Goal: Task Accomplishment & Management: Manage account settings

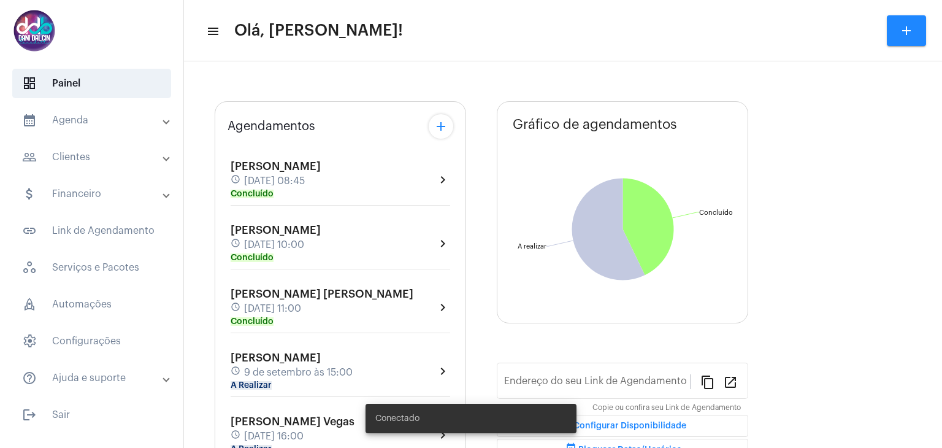
type input "[URL][DOMAIN_NAME]"
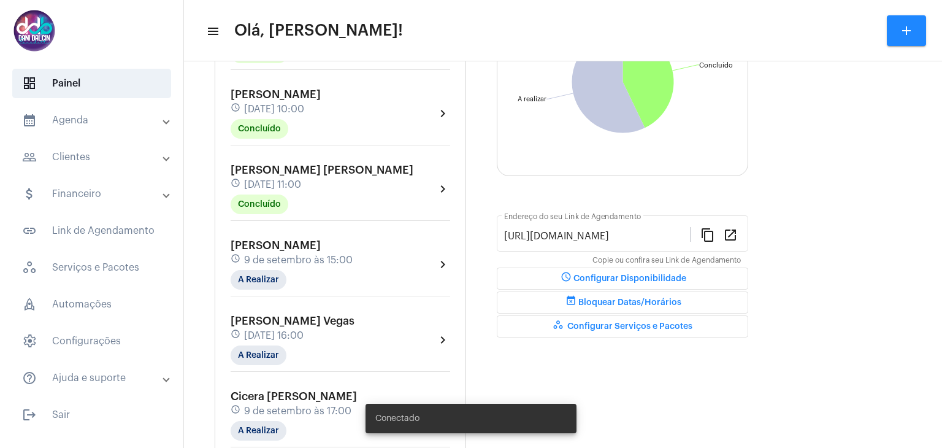
scroll to position [245, 0]
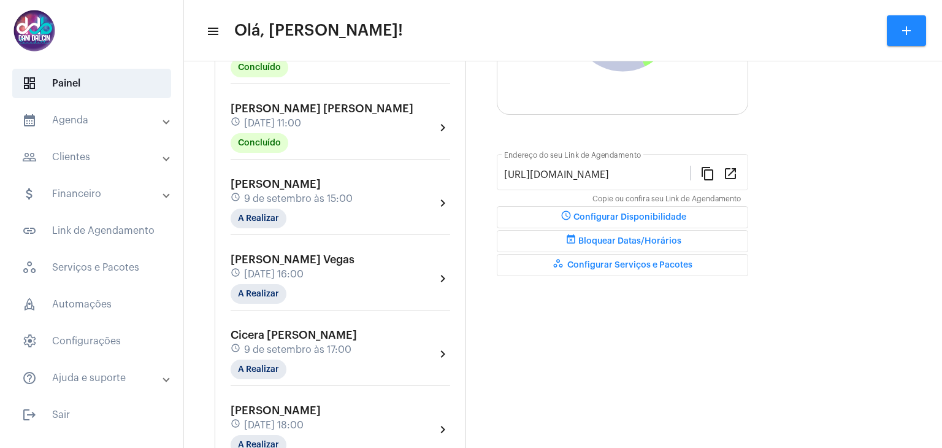
click at [296, 331] on span "Cicera [PERSON_NAME]" at bounding box center [294, 334] width 126 height 11
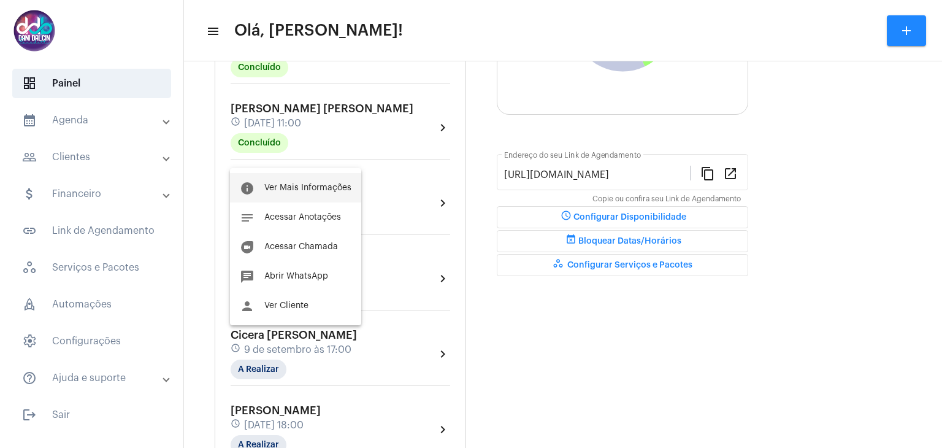
click at [287, 194] on button "info Ver Mais Informações" at bounding box center [295, 187] width 131 height 29
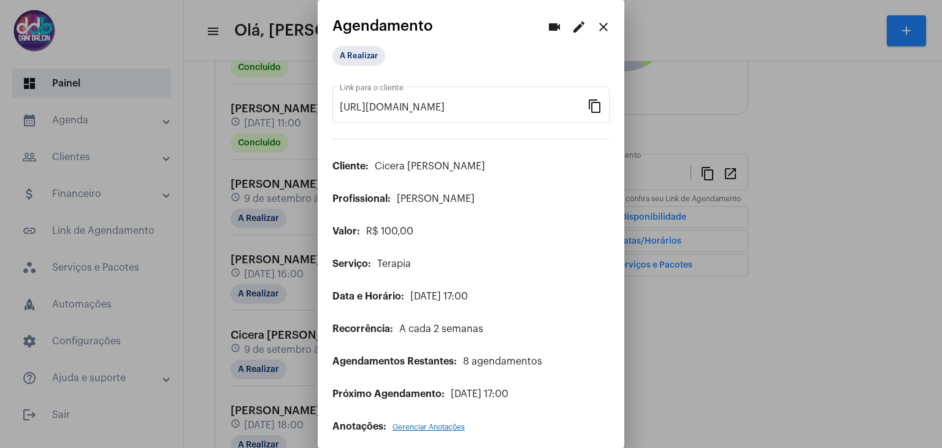
click at [572, 26] on mat-icon "edit" at bounding box center [579, 27] width 15 height 15
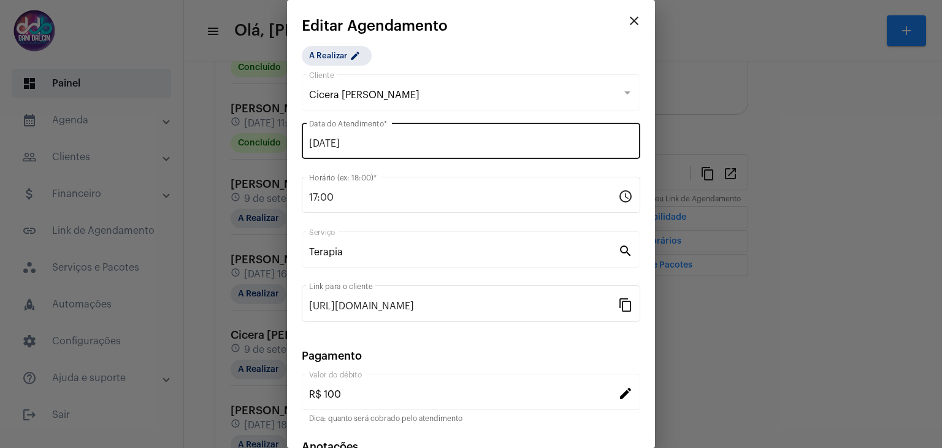
click at [375, 136] on div "[DATE] Data do Atendimento *" at bounding box center [471, 139] width 324 height 39
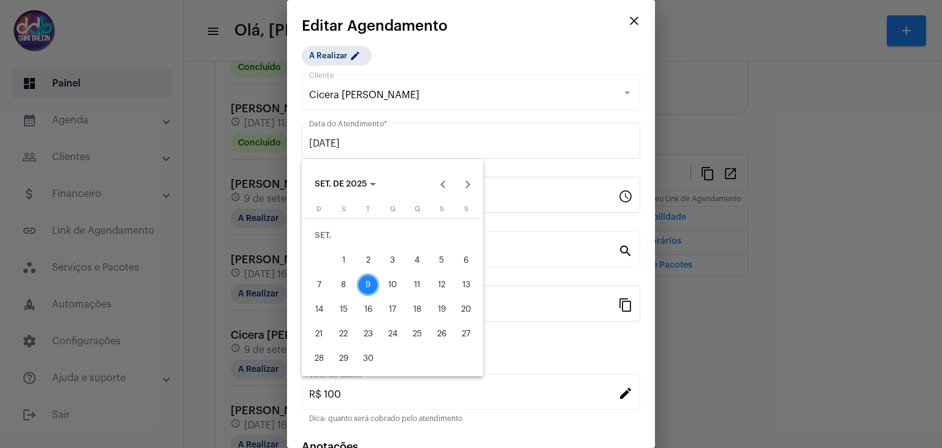
click at [417, 281] on div "11" at bounding box center [417, 285] width 22 height 22
type input "[DATE]"
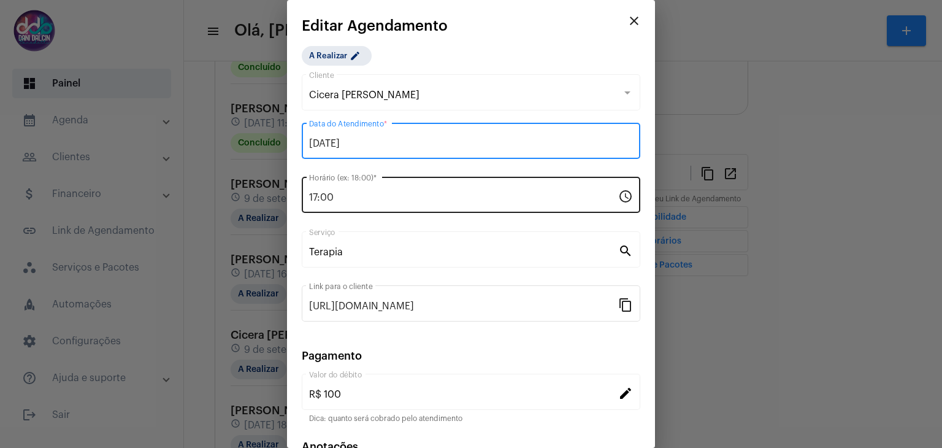
click at [328, 192] on input "17:00" at bounding box center [463, 197] width 309 height 11
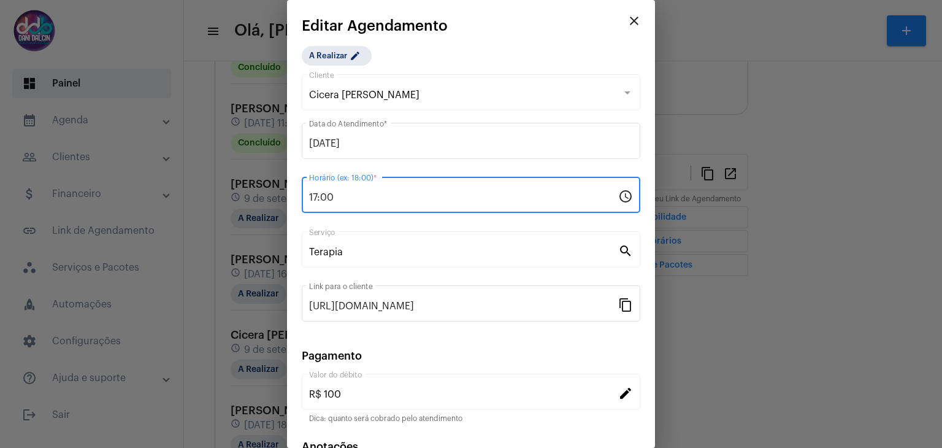
click at [328, 192] on input "17:00" at bounding box center [463, 197] width 309 height 11
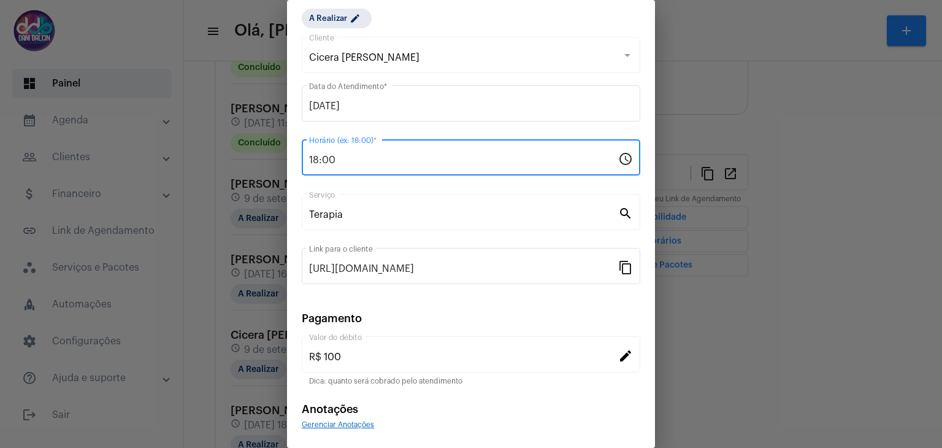
scroll to position [79, 0]
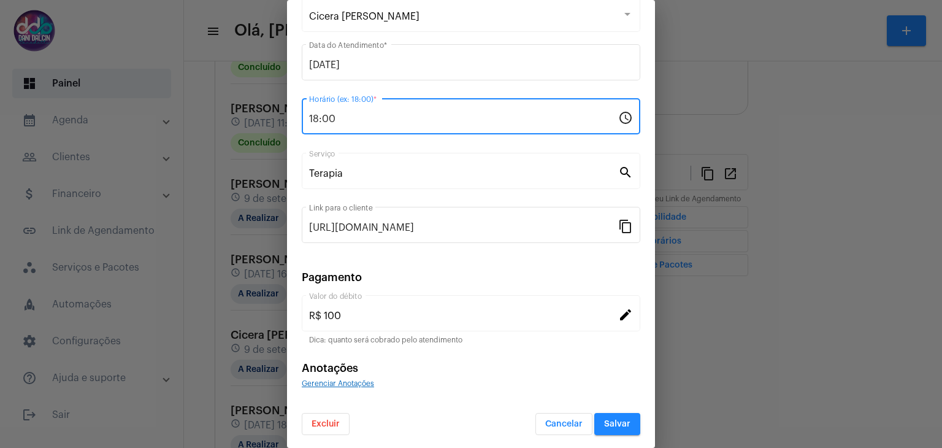
type input "18:00"
click at [611, 429] on button "Salvar" at bounding box center [617, 424] width 46 height 22
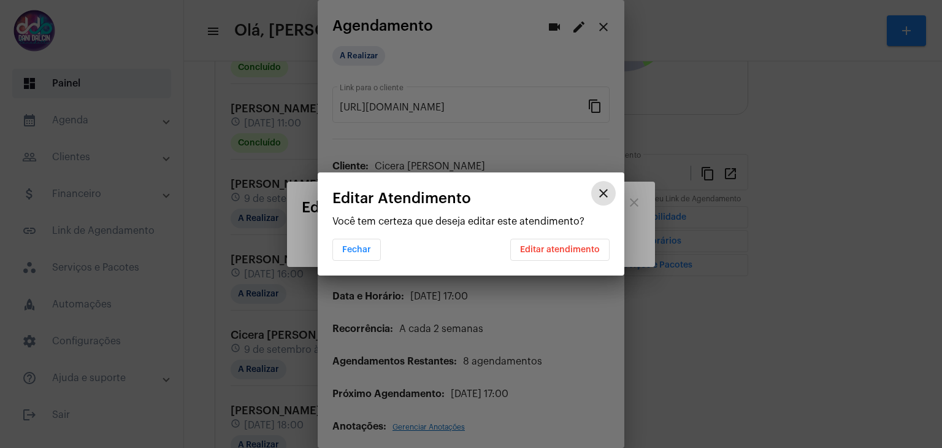
click at [564, 258] on button "Editar atendimento" at bounding box center [559, 250] width 99 height 22
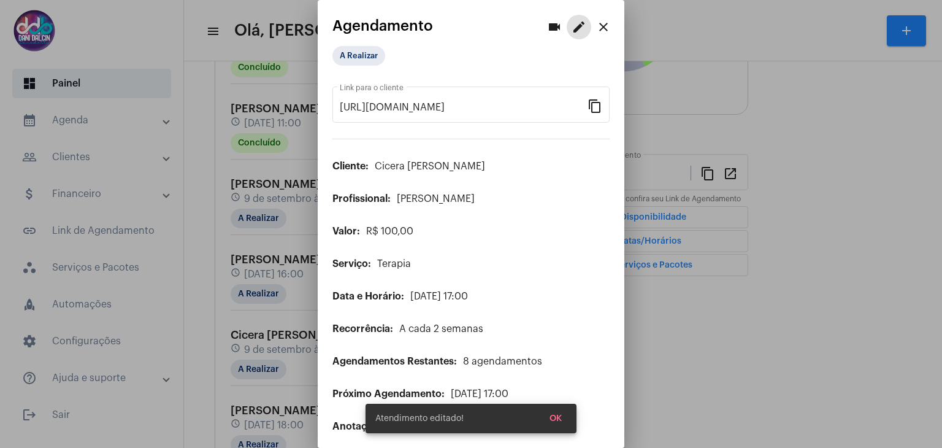
click at [596, 33] on mat-icon "close" at bounding box center [603, 27] width 15 height 15
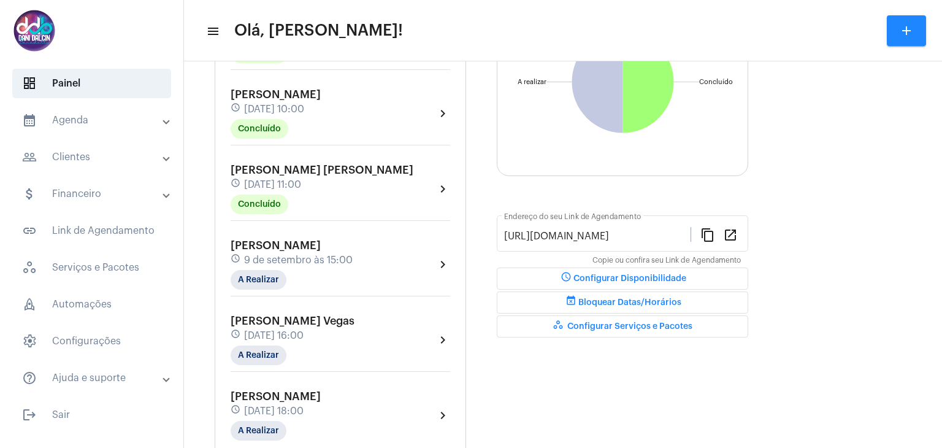
scroll to position [225, 0]
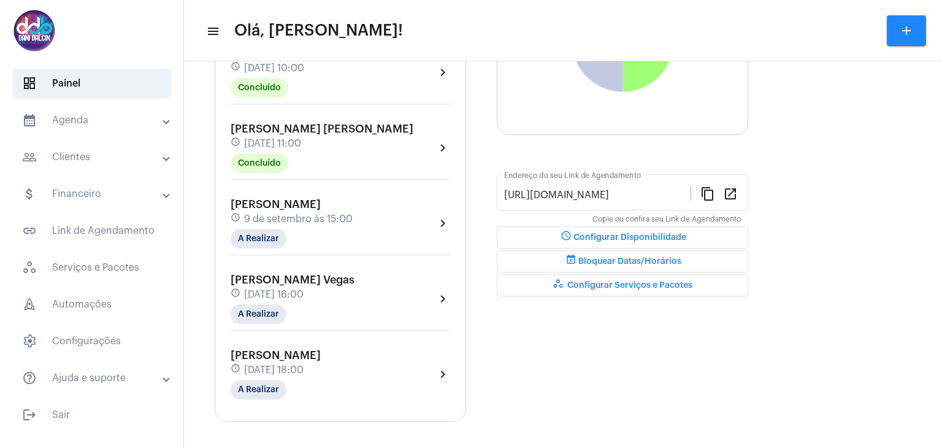
click at [63, 115] on mat-panel-title "calendar_month_outlined Agenda" at bounding box center [93, 120] width 142 height 15
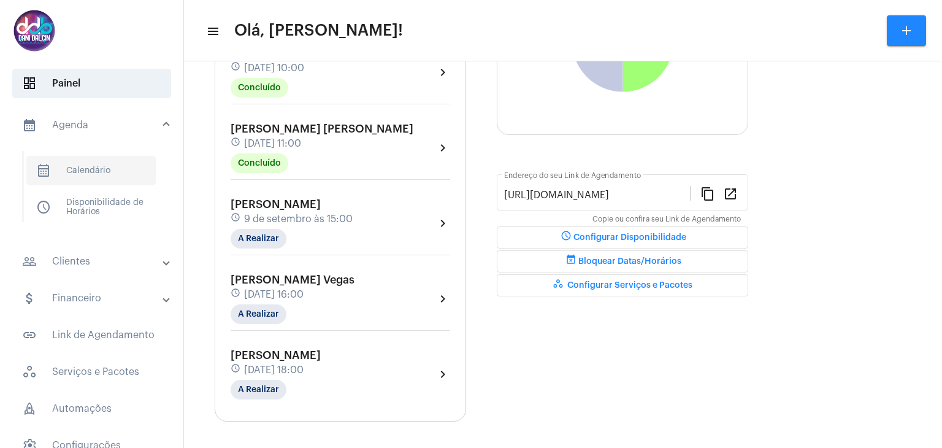
click at [83, 166] on span "calendar_month_outlined Calendário" at bounding box center [90, 170] width 129 height 29
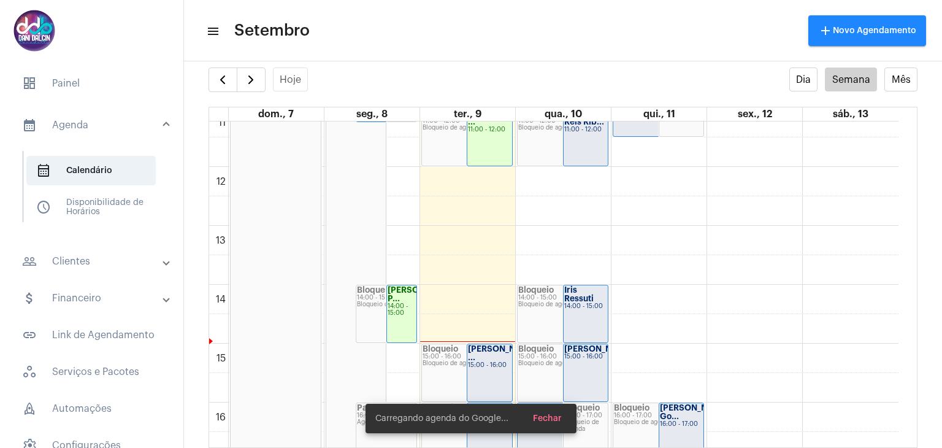
scroll to position [784, 0]
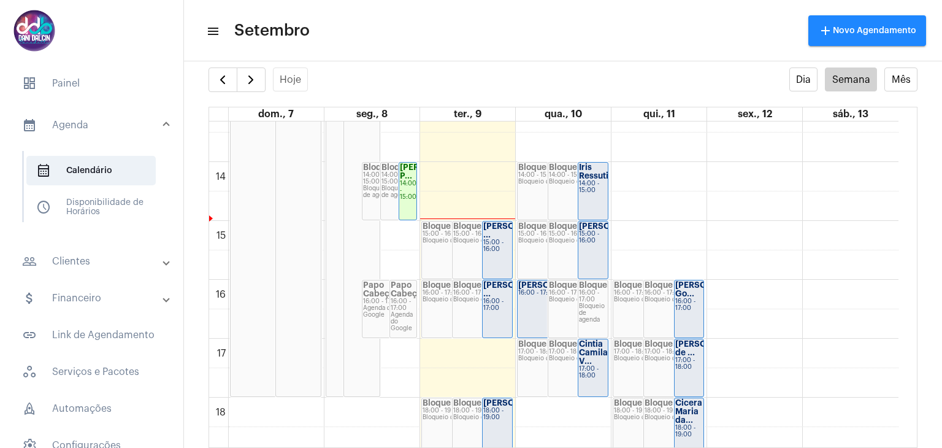
click at [481, 240] on div "Bloqueio de agenda" at bounding box center [482, 240] width 59 height 7
click at [86, 258] on mat-panel-title "people_outline Clientes" at bounding box center [93, 261] width 142 height 15
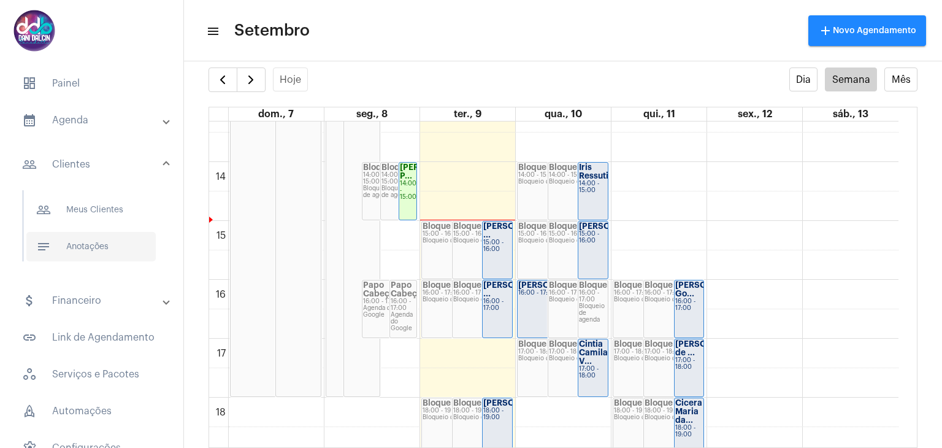
click at [88, 247] on span "notes Anotações" at bounding box center [90, 246] width 129 height 29
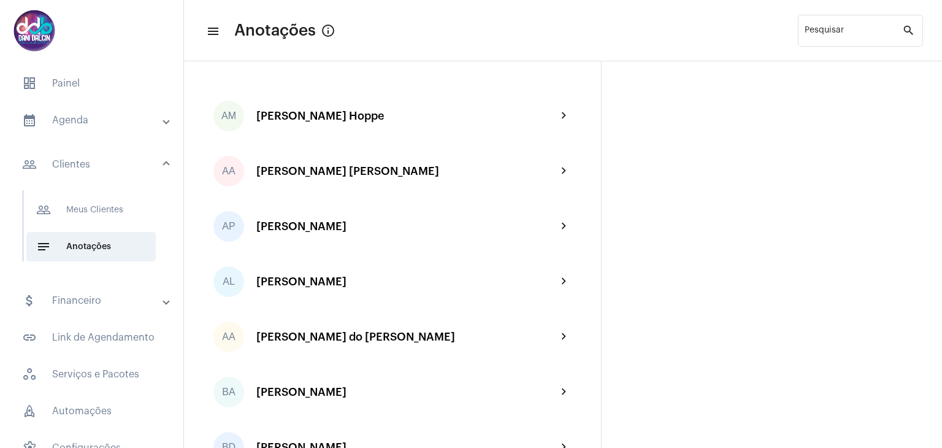
click at [83, 305] on mat-panel-title "attach_money Financeiro" at bounding box center [93, 300] width 142 height 15
click at [96, 248] on span "attach_money Dashboard Financeiro" at bounding box center [90, 246] width 129 height 29
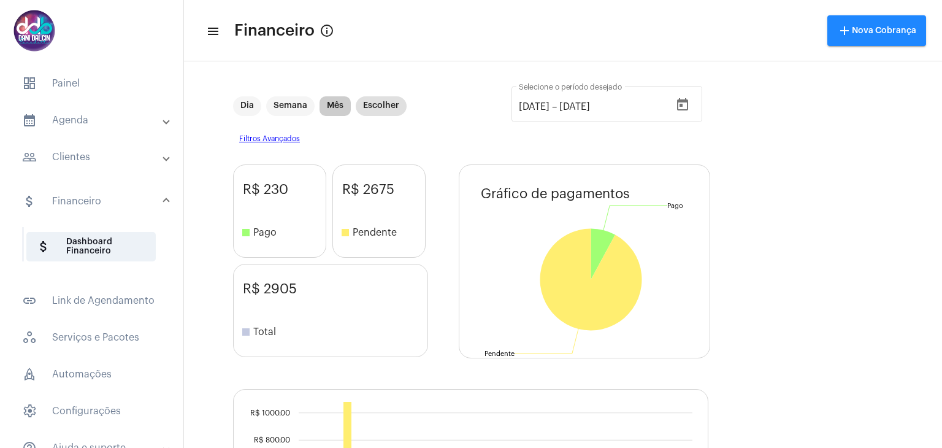
click at [334, 109] on mat-chip "Mês" at bounding box center [335, 106] width 31 height 20
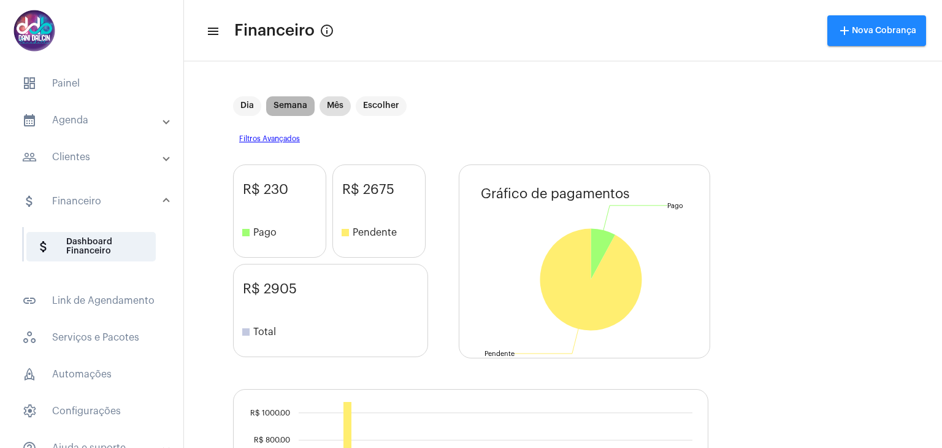
click at [280, 104] on mat-chip "Semana" at bounding box center [290, 106] width 48 height 20
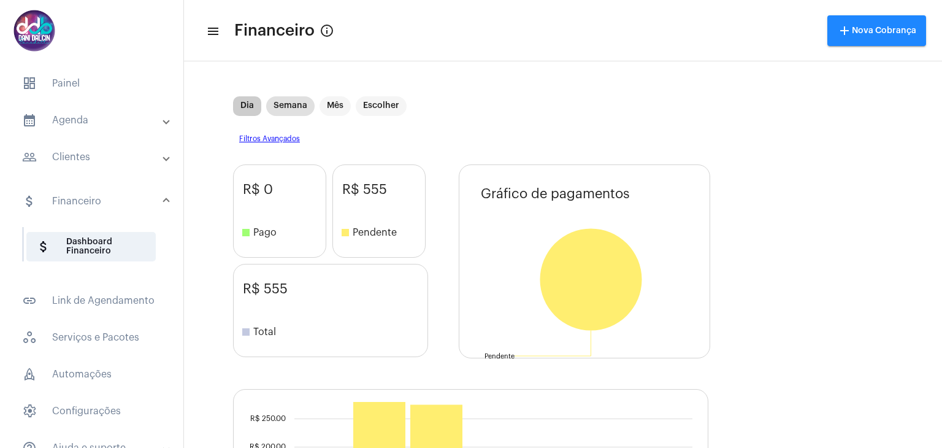
click at [246, 109] on mat-chip "Dia" at bounding box center [247, 106] width 28 height 20
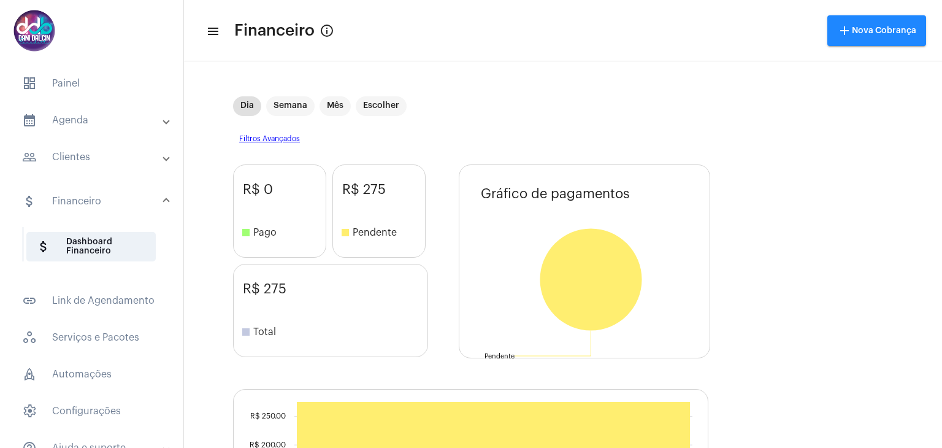
click at [84, 120] on mat-panel-title "calendar_month_outlined Agenda" at bounding box center [93, 120] width 142 height 15
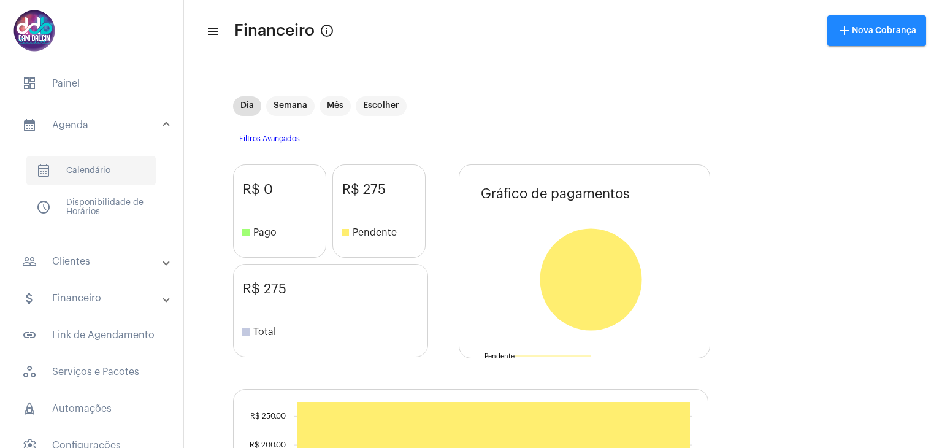
click at [82, 174] on span "calendar_month_outlined Calendário" at bounding box center [90, 170] width 129 height 29
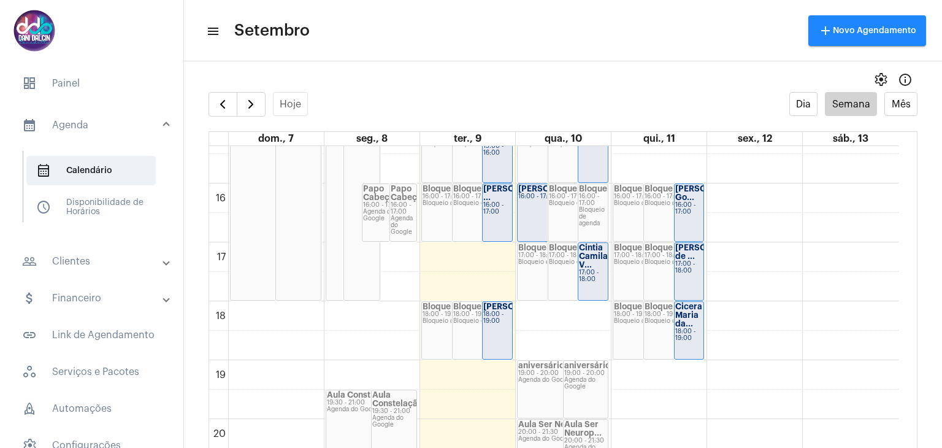
scroll to position [905, 0]
